Goal: Find specific page/section: Find specific page/section

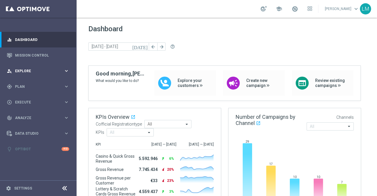
click at [30, 76] on div "person_search Explore keyboard_arrow_right" at bounding box center [38, 71] width 76 height 16
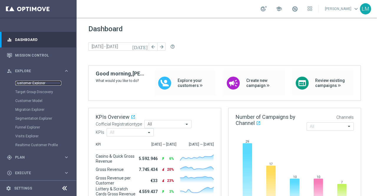
click at [29, 81] on link "Customer Explorer" at bounding box center [38, 83] width 46 height 5
